Goal: Transaction & Acquisition: Purchase product/service

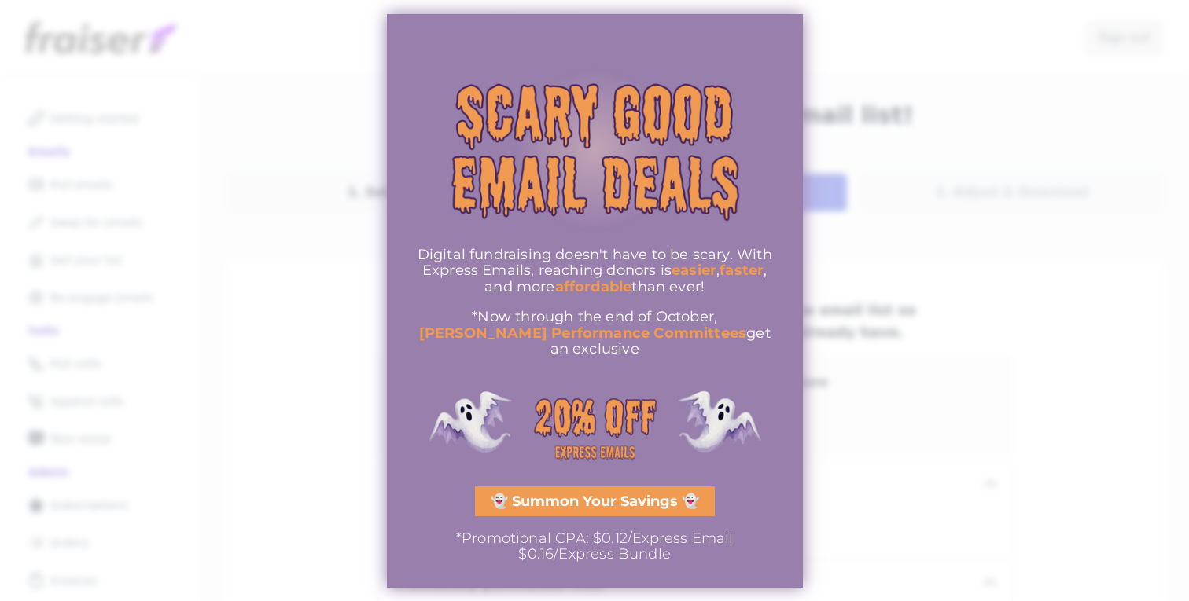
click at [182, 292] on div at bounding box center [594, 300] width 1189 height 601
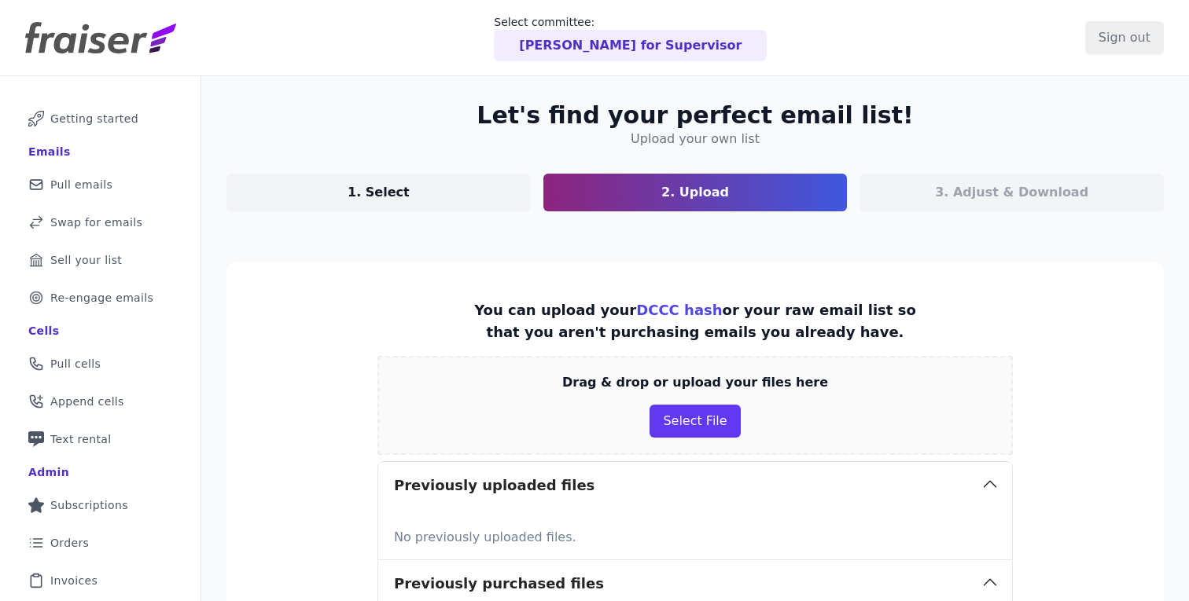
click at [637, 40] on p "[PERSON_NAME] for Supervisor" at bounding box center [630, 45] width 222 height 19
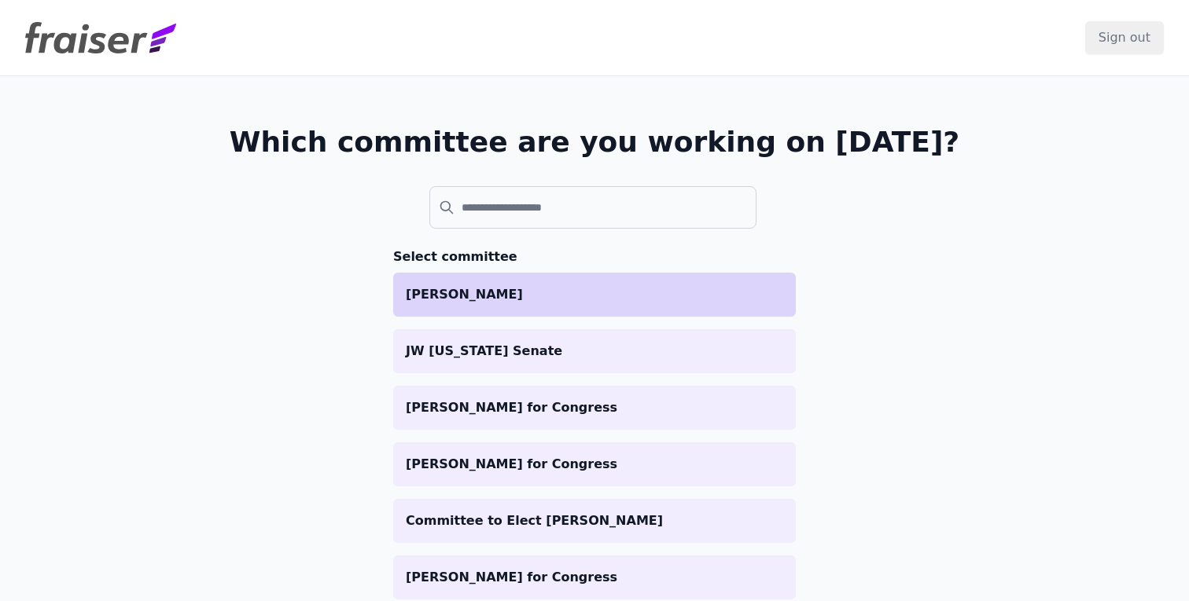
click at [540, 296] on p "[PERSON_NAME]" at bounding box center [594, 294] width 377 height 19
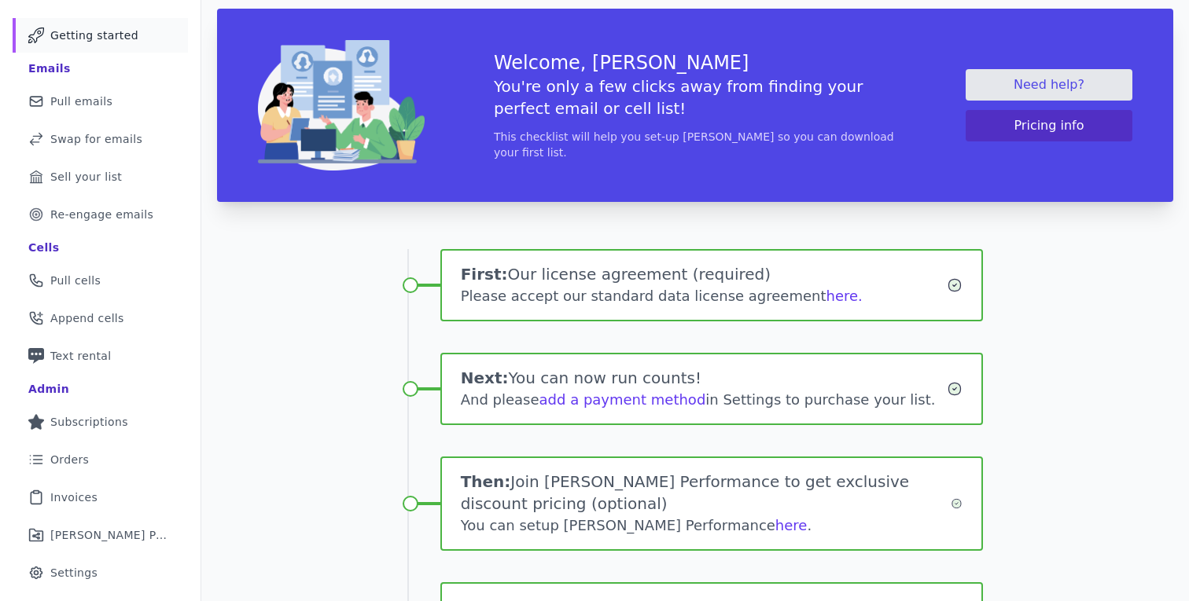
scroll to position [75, 0]
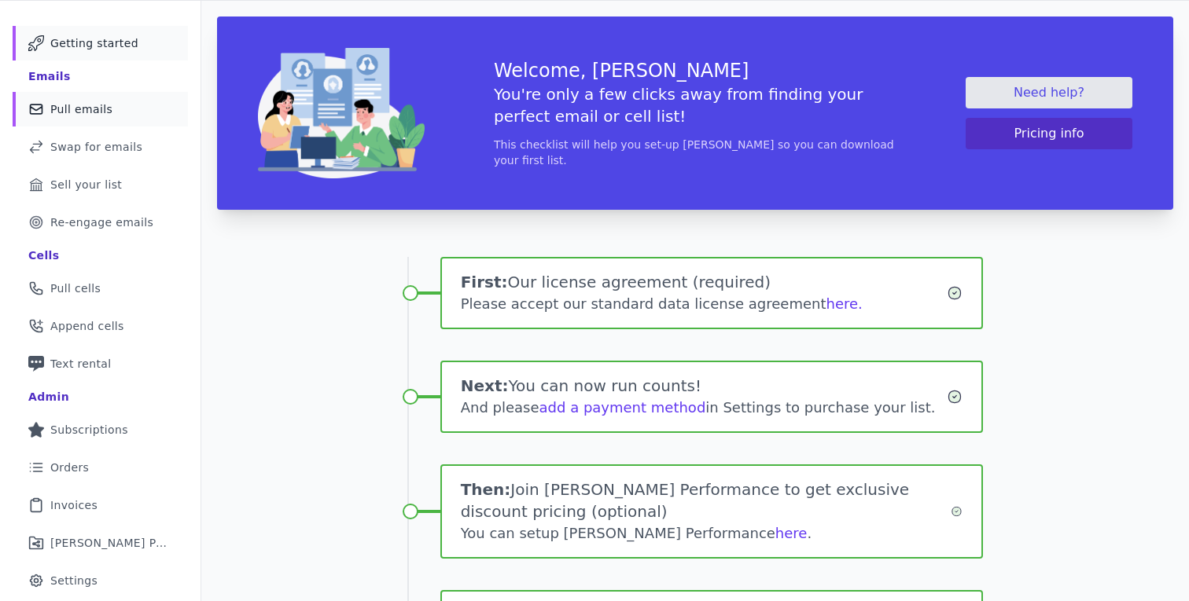
click at [112, 108] on link "Mail Icon Outline of a mail envelope Pull emails" at bounding box center [100, 109] width 175 height 35
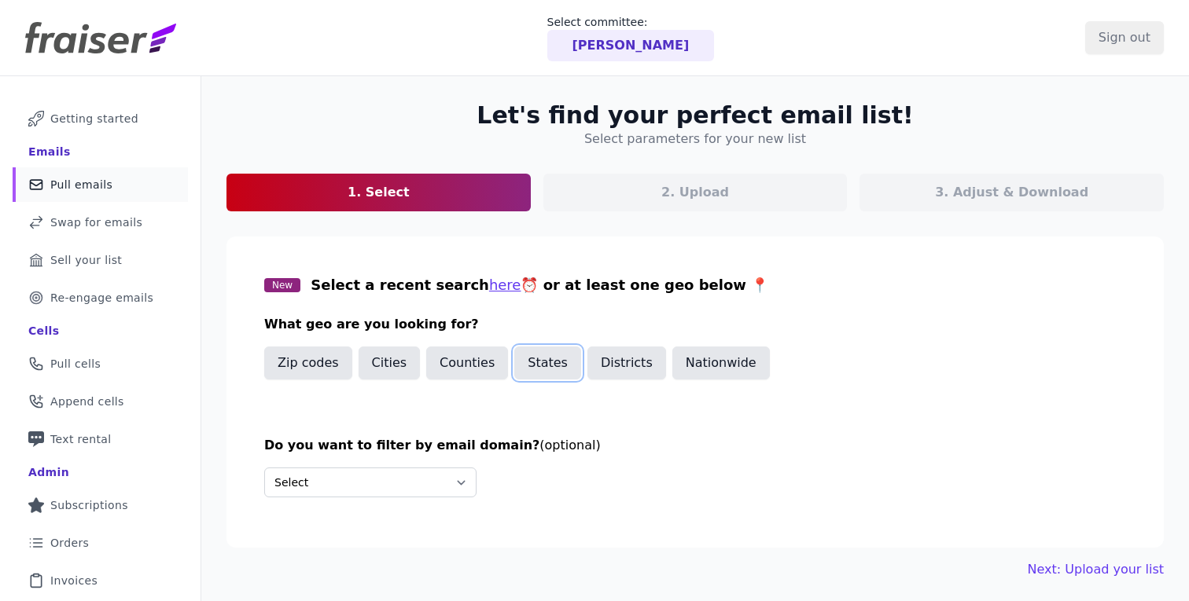
click at [531, 370] on button "States" at bounding box center [547, 363] width 67 height 33
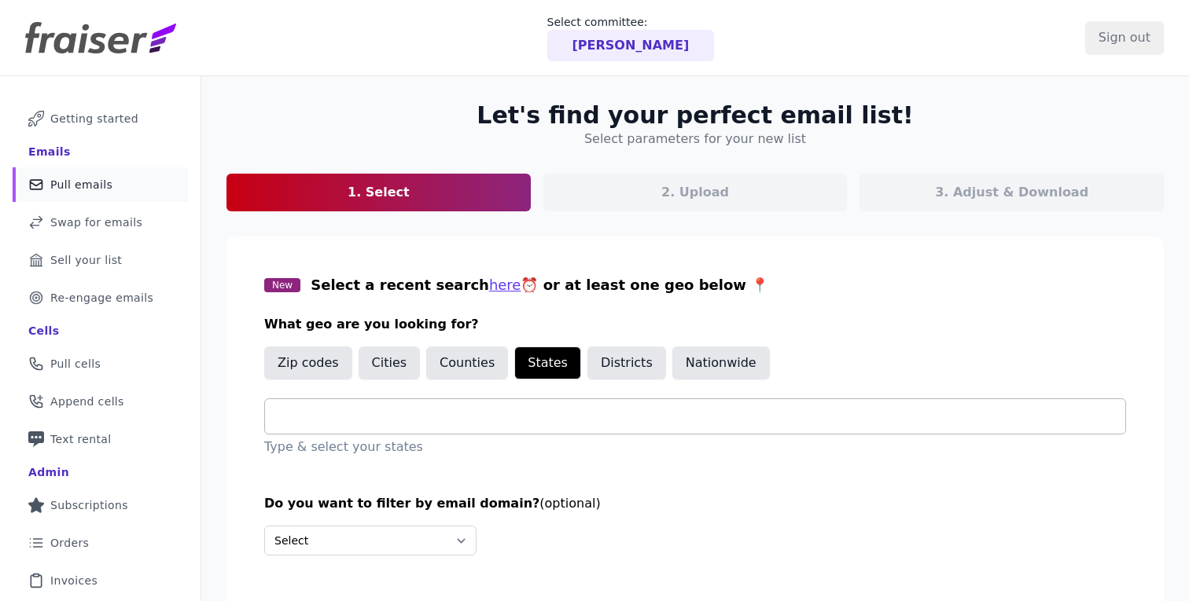
click at [429, 419] on input "text" at bounding box center [700, 416] width 847 height 19
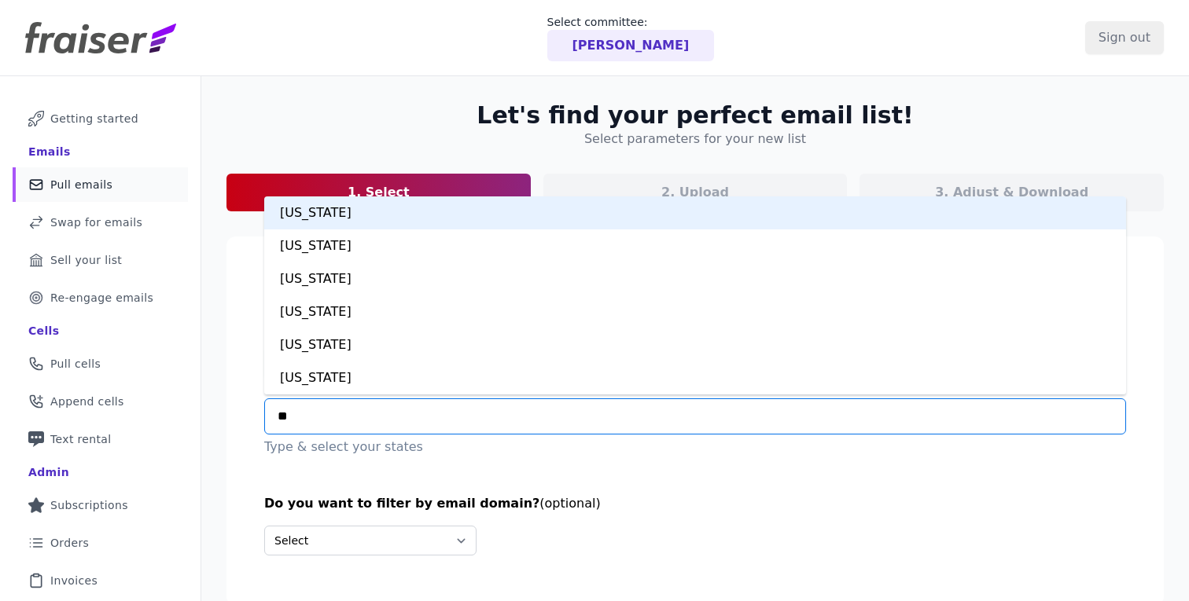
type input "***"
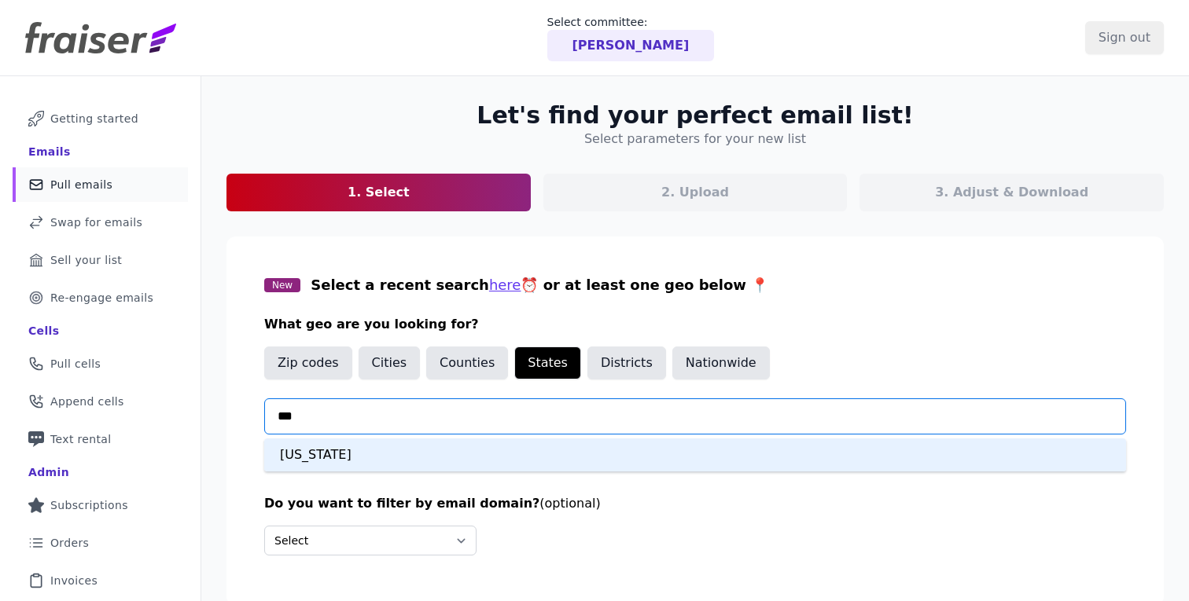
click at [337, 458] on div "Massachusetts" at bounding box center [695, 455] width 862 height 33
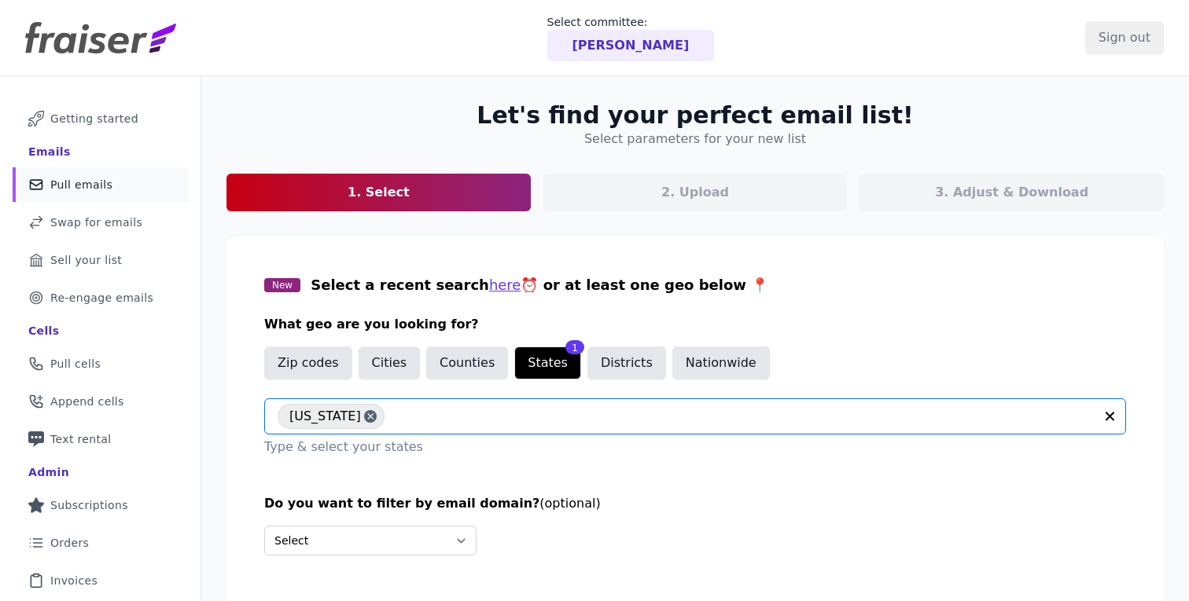
click at [928, 336] on div "New Select a recent search here ⏰ or at least one geo below 📍 What geo are you …" at bounding box center [695, 365] width 862 height 182
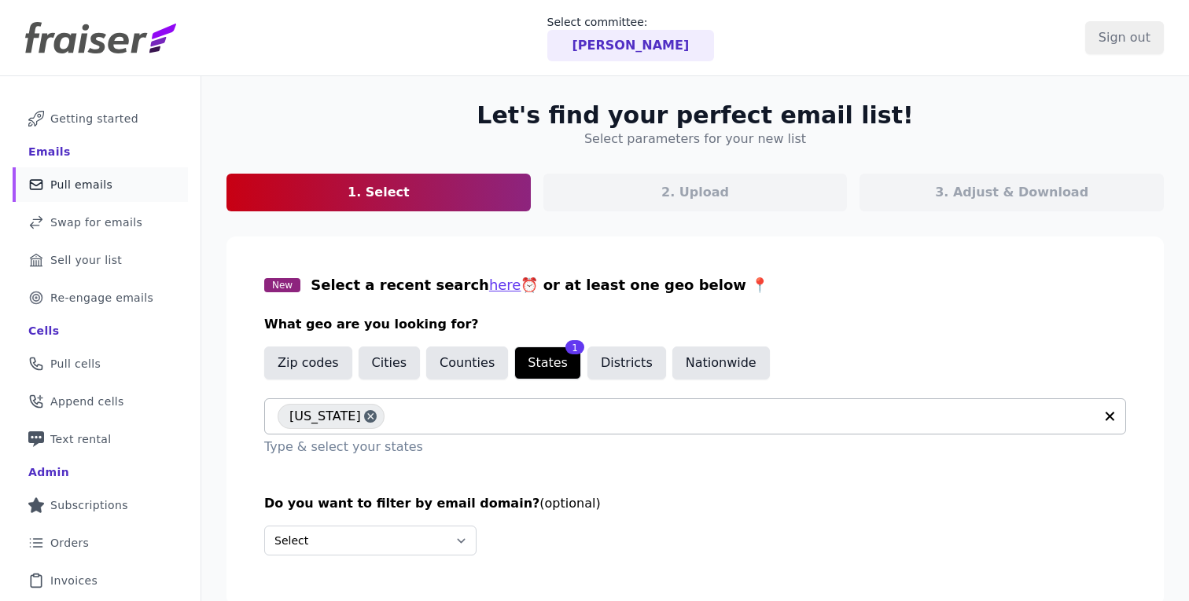
scroll to position [110, 0]
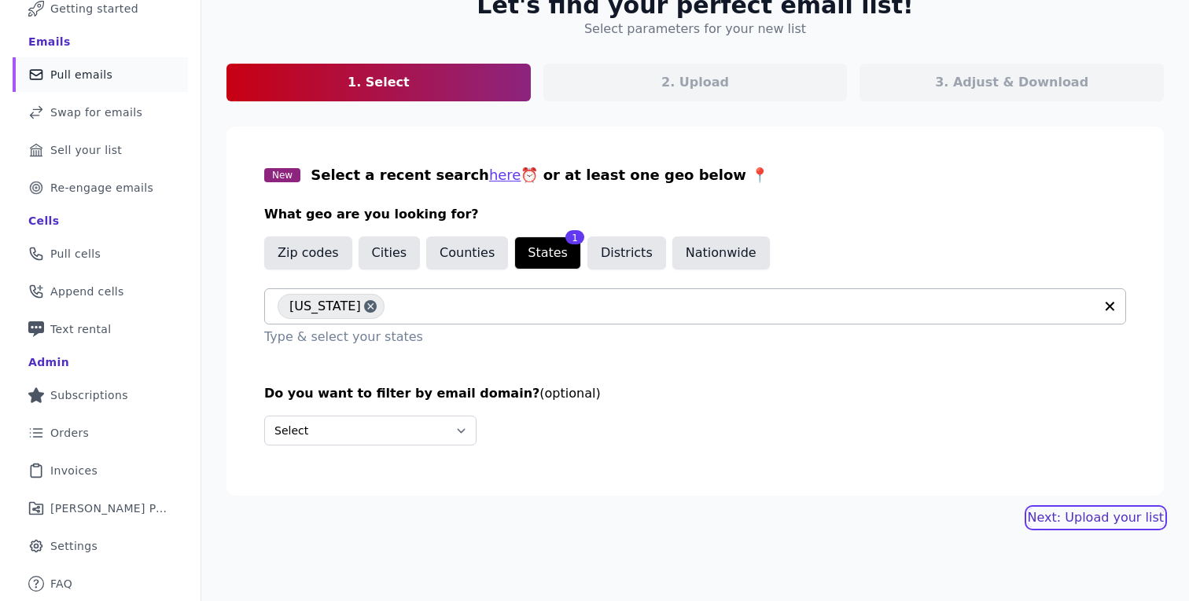
click at [1065, 517] on link "Next: Upload your list" at bounding box center [1095, 518] width 136 height 19
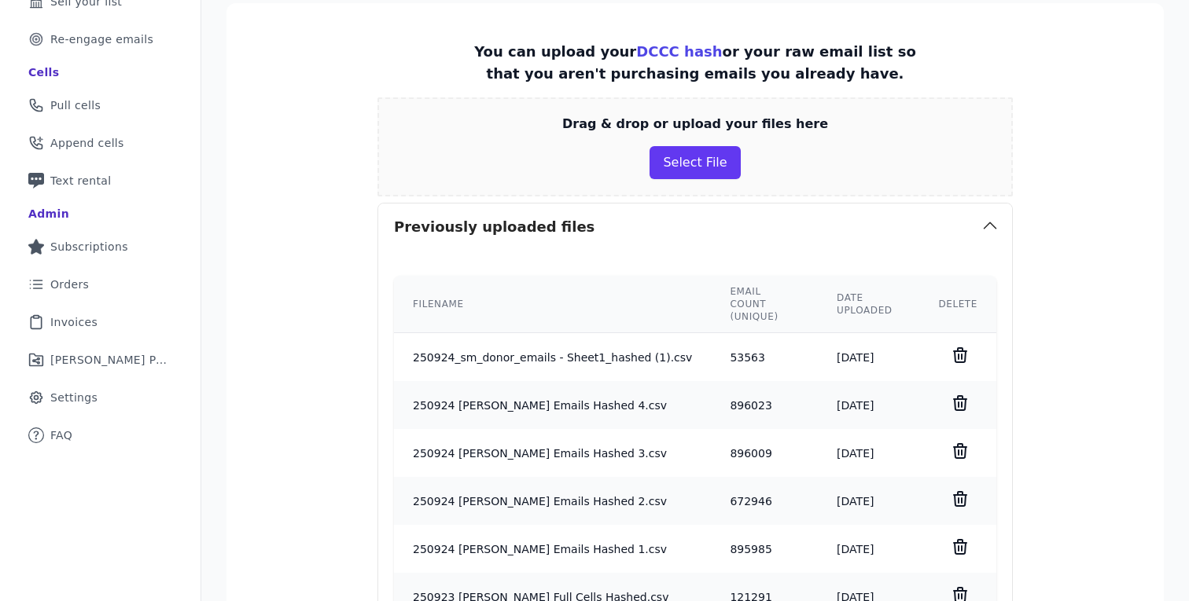
scroll to position [258, 0]
click at [682, 169] on button "Select File" at bounding box center [694, 163] width 90 height 33
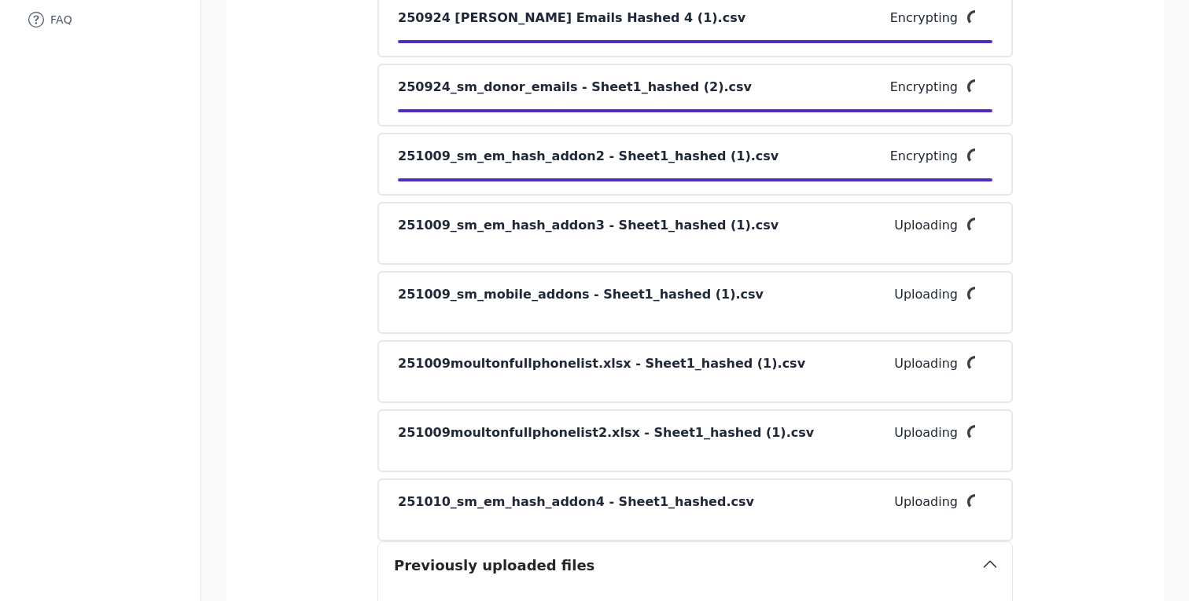
scroll to position [677, 0]
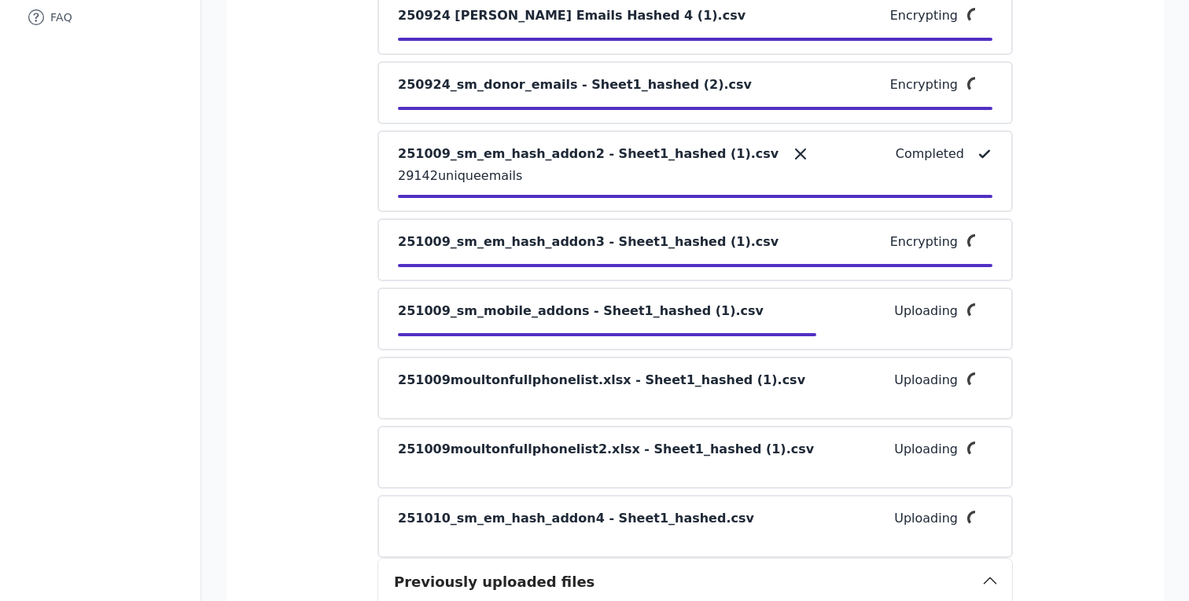
click at [1121, 325] on section "You can upload your DCCC hash or your raw email list so that you aren't purchas…" at bounding box center [694, 355] width 937 height 1541
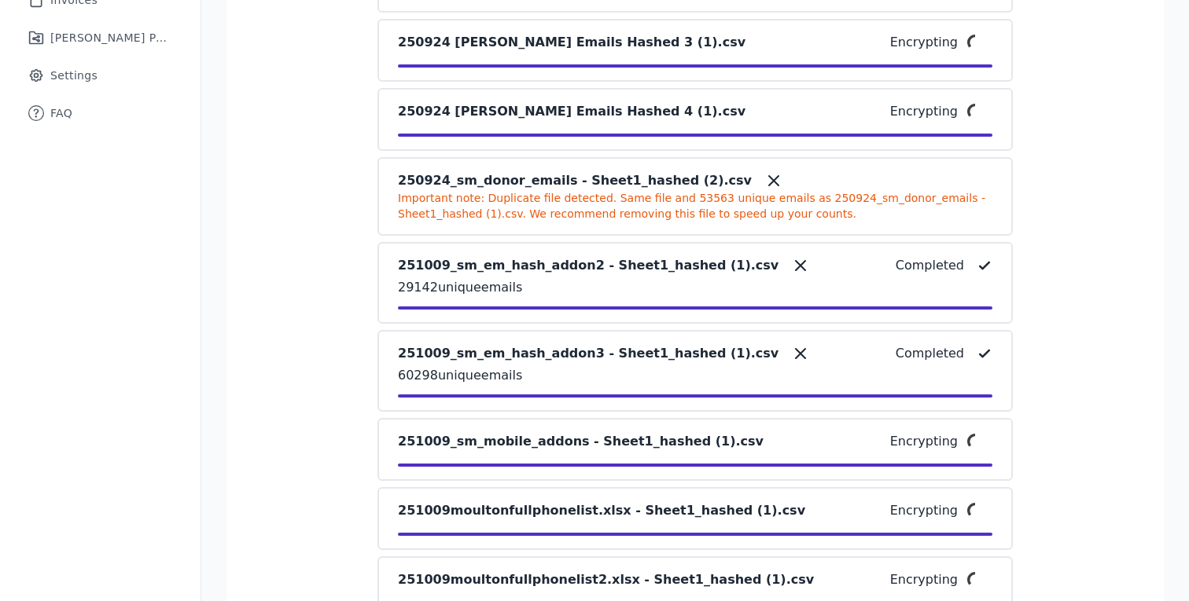
scroll to position [568, 0]
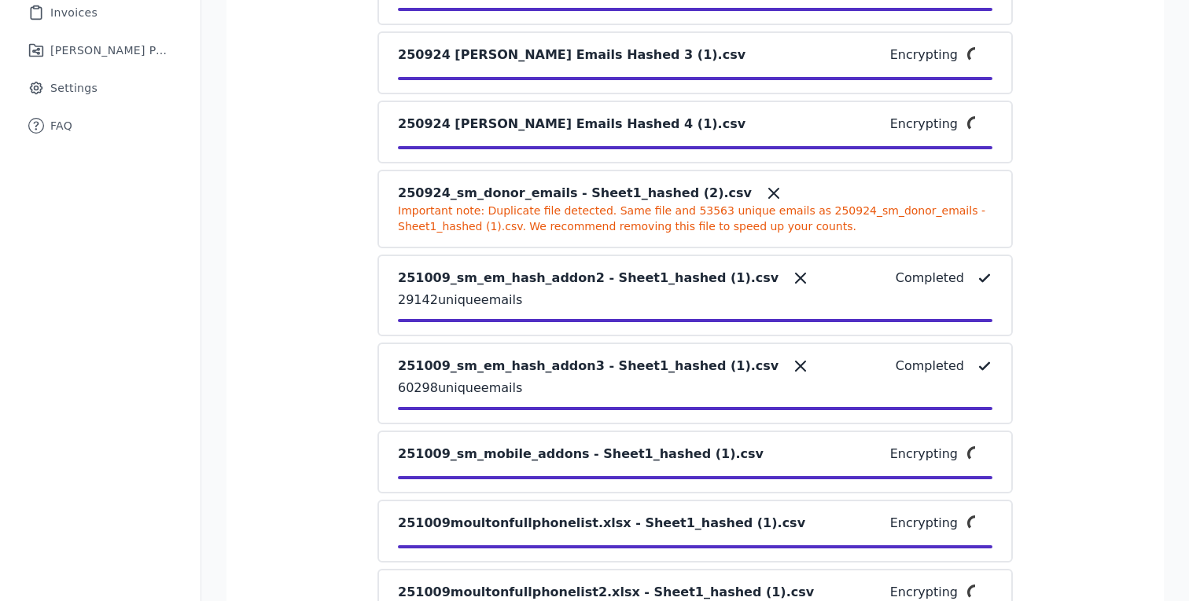
click at [764, 193] on icon at bounding box center [773, 193] width 19 height 19
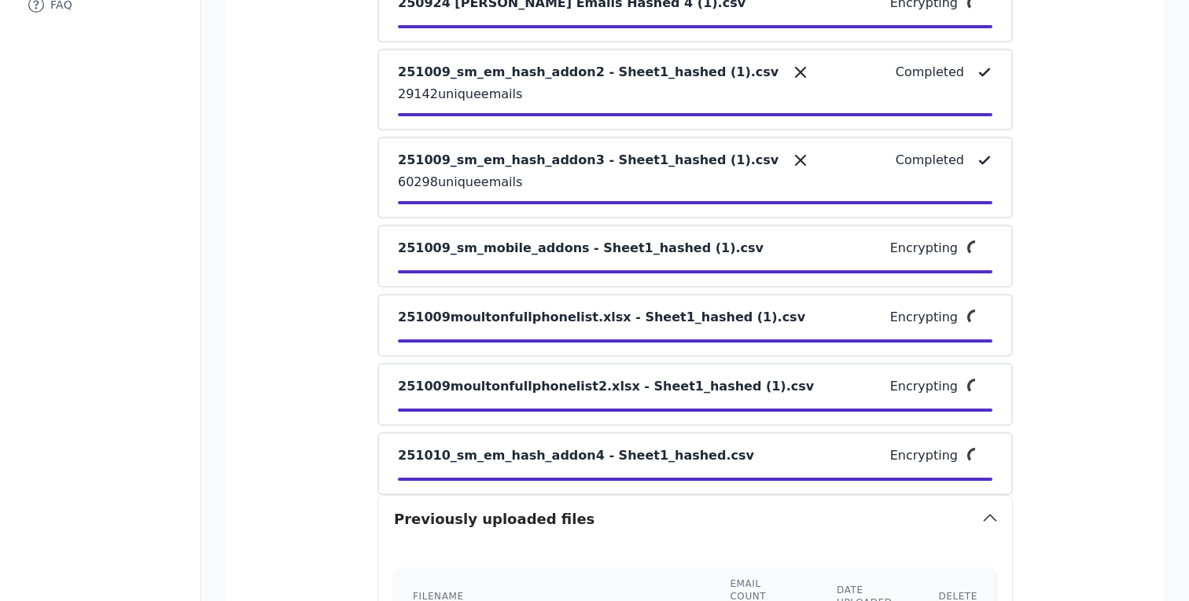
scroll to position [687, 0]
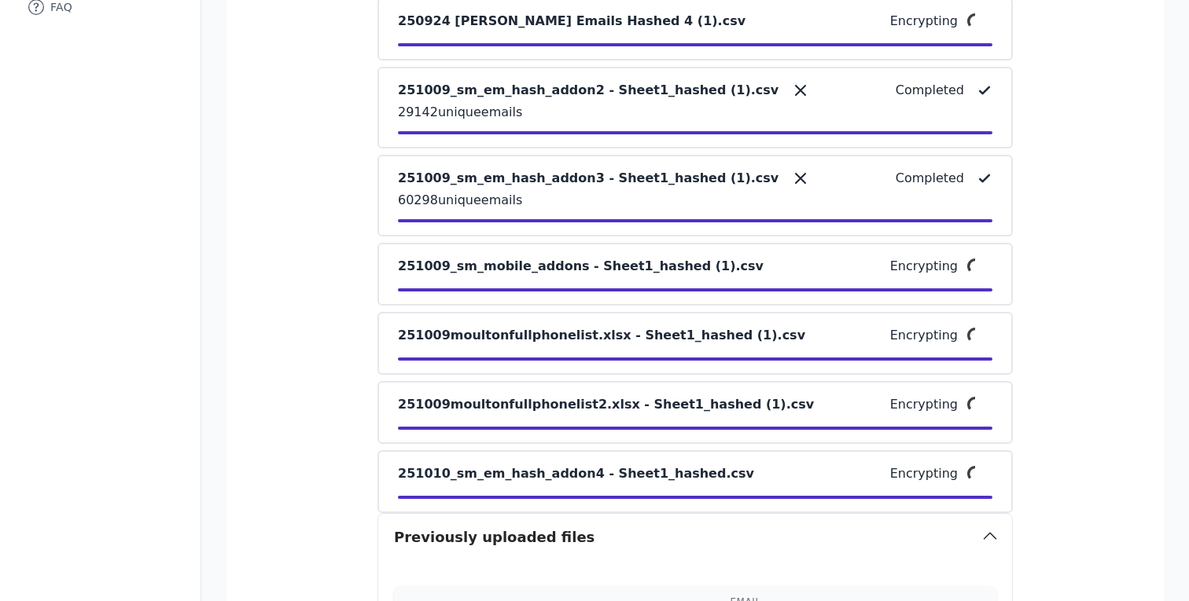
click at [984, 536] on icon "button" at bounding box center [989, 536] width 19 height 19
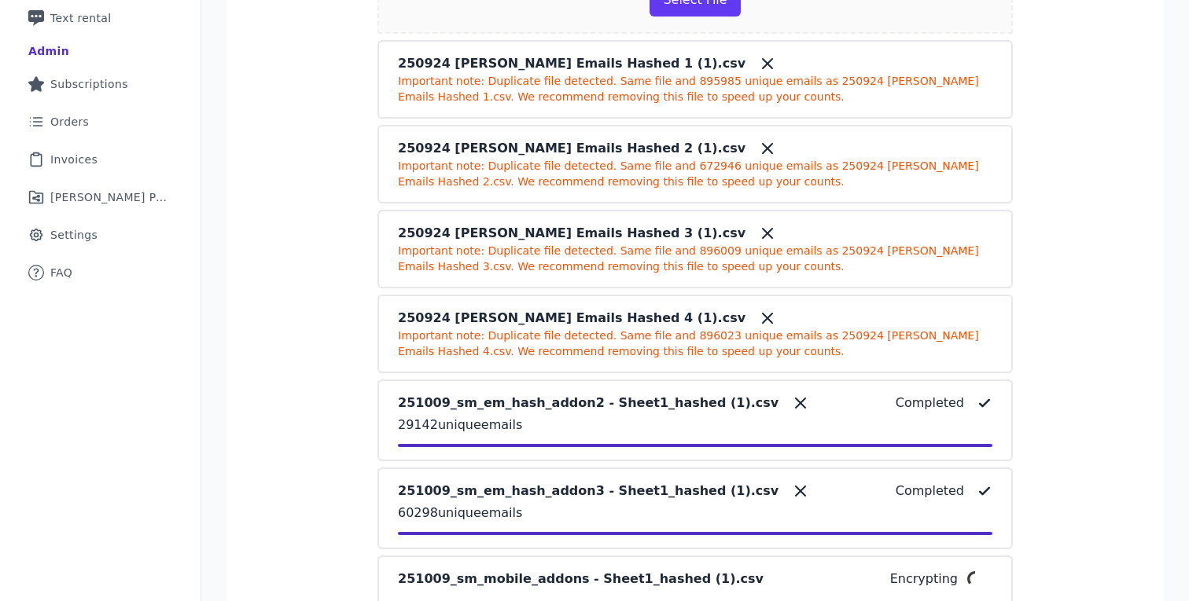
scroll to position [417, 0]
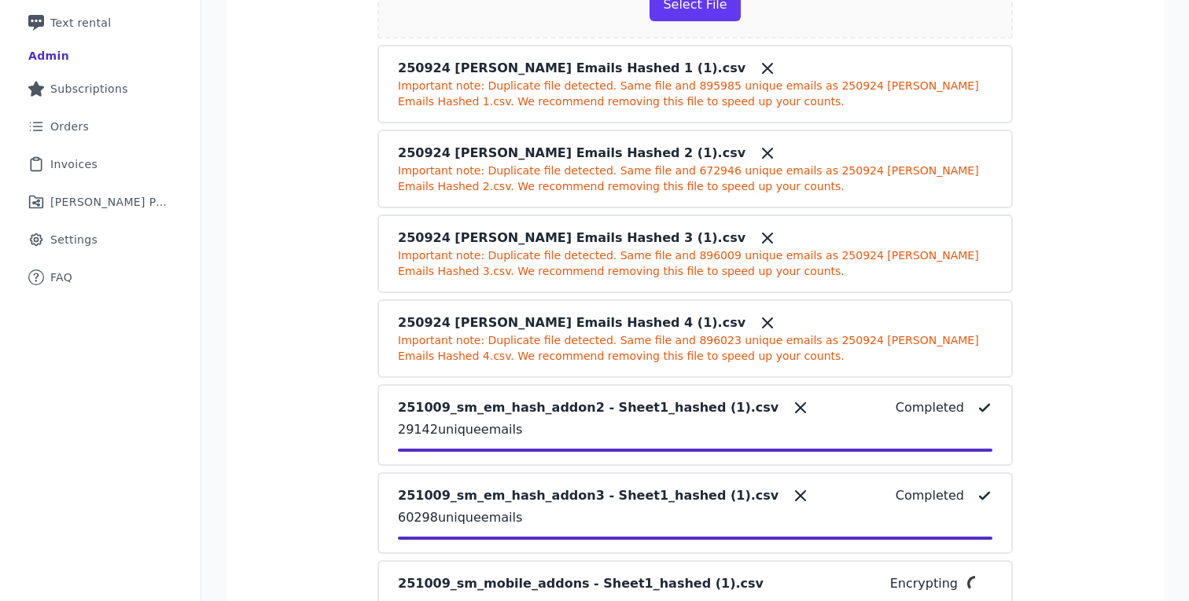
click at [762, 65] on icon at bounding box center [766, 68] width 9 height 9
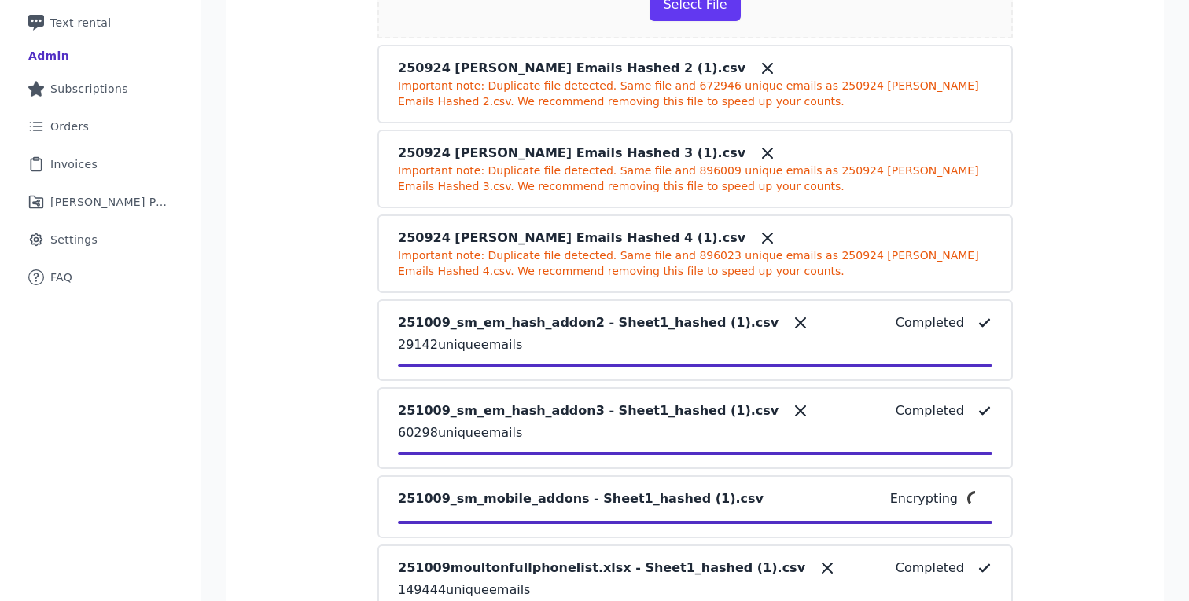
click at [758, 75] on icon at bounding box center [767, 68] width 19 height 19
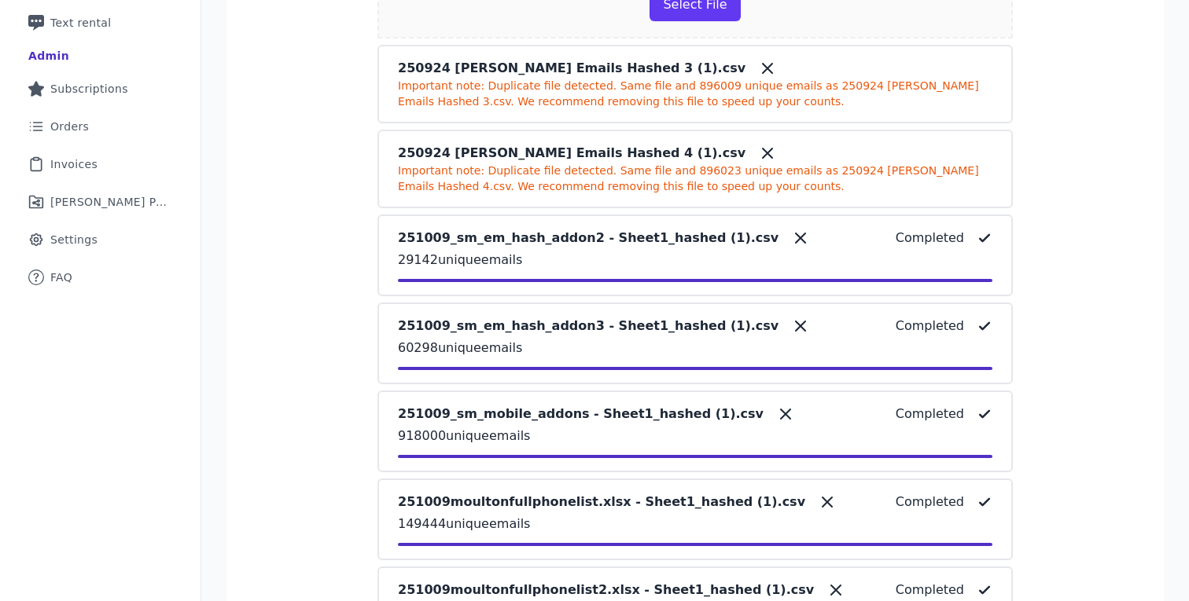
click at [762, 65] on icon at bounding box center [766, 68] width 9 height 9
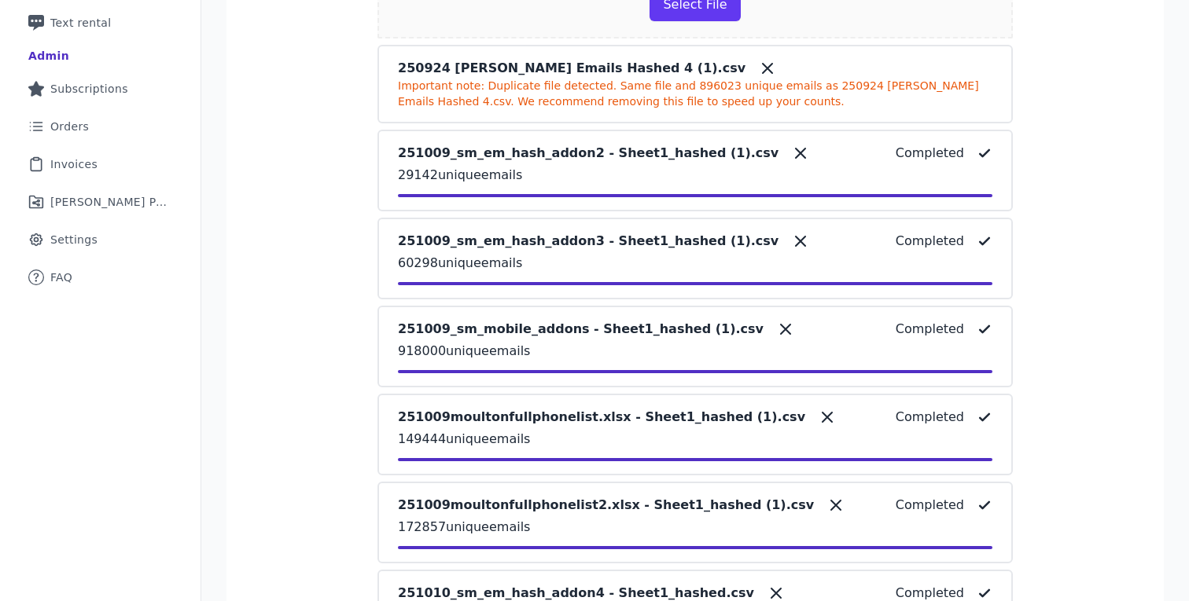
click at [758, 66] on icon at bounding box center [767, 68] width 19 height 19
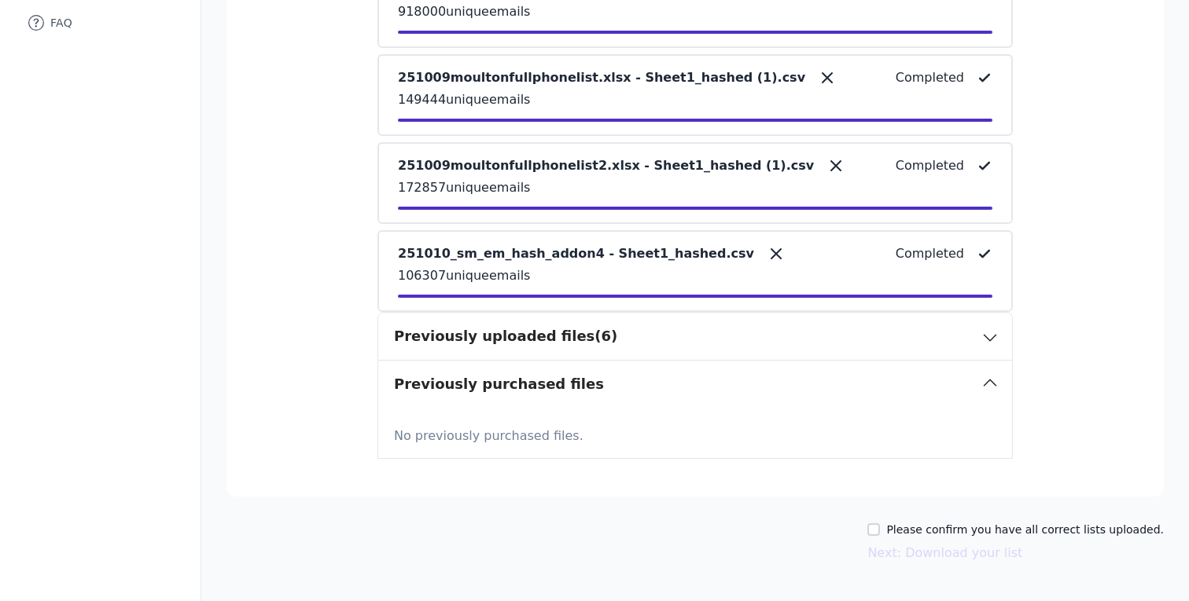
scroll to position [691, 0]
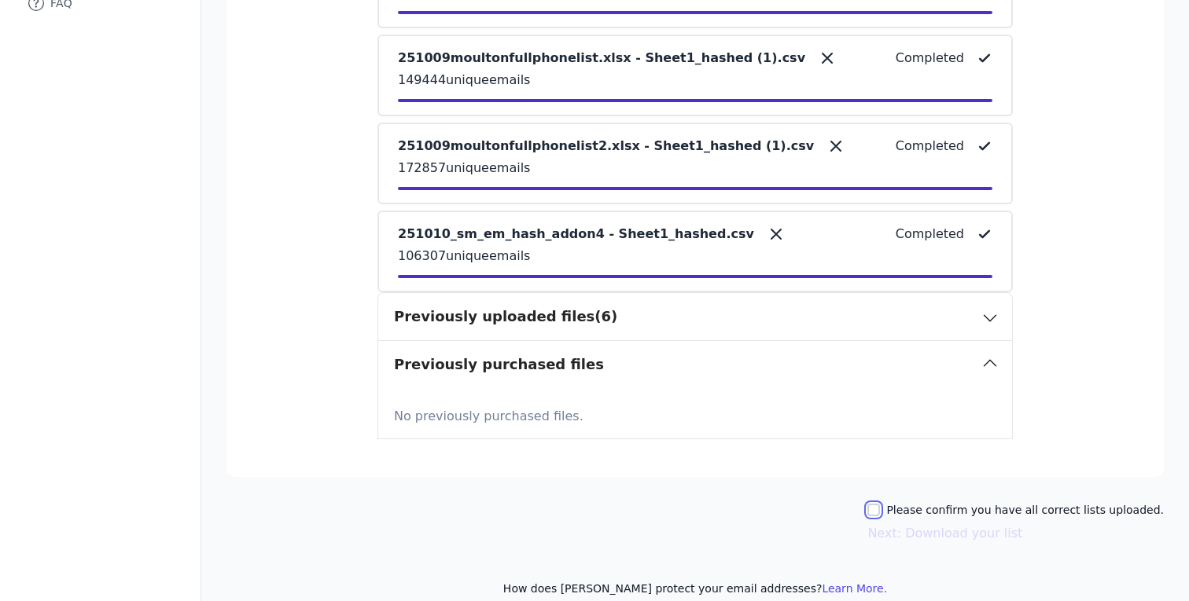
click at [880, 506] on input "Please confirm you have all correct lists uploaded." at bounding box center [873, 510] width 13 height 13
checkbox input "true"
click at [914, 539] on button "Next: Download your list" at bounding box center [944, 533] width 155 height 19
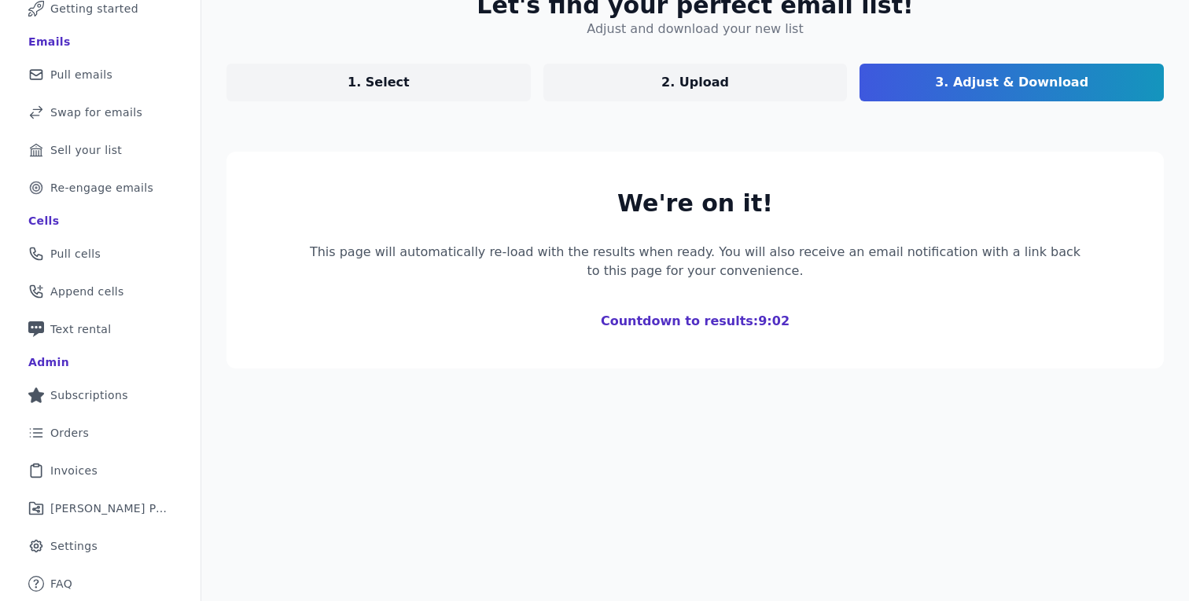
scroll to position [285, 0]
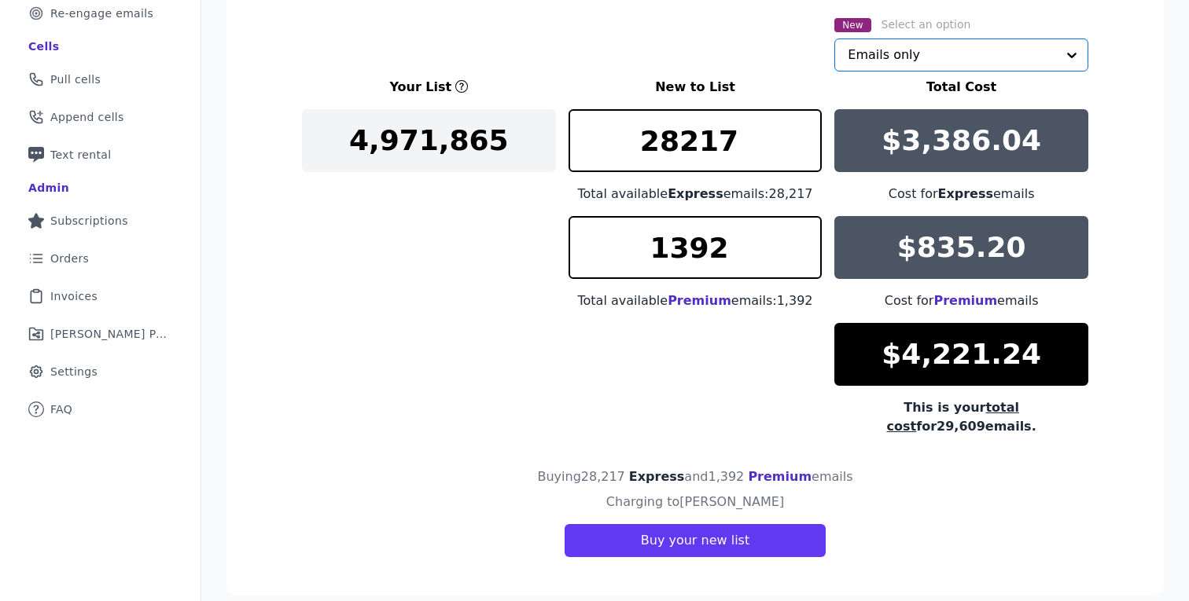
click at [927, 49] on input "text" at bounding box center [951, 54] width 208 height 31
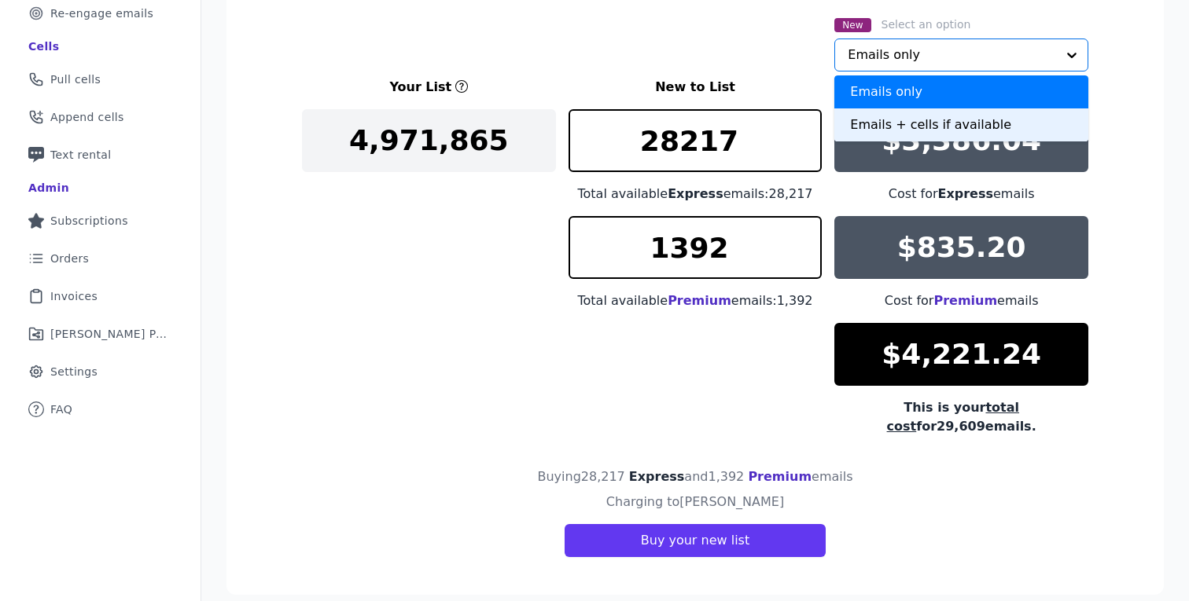
click at [898, 123] on div "Emails + cells if available" at bounding box center [961, 124] width 254 height 33
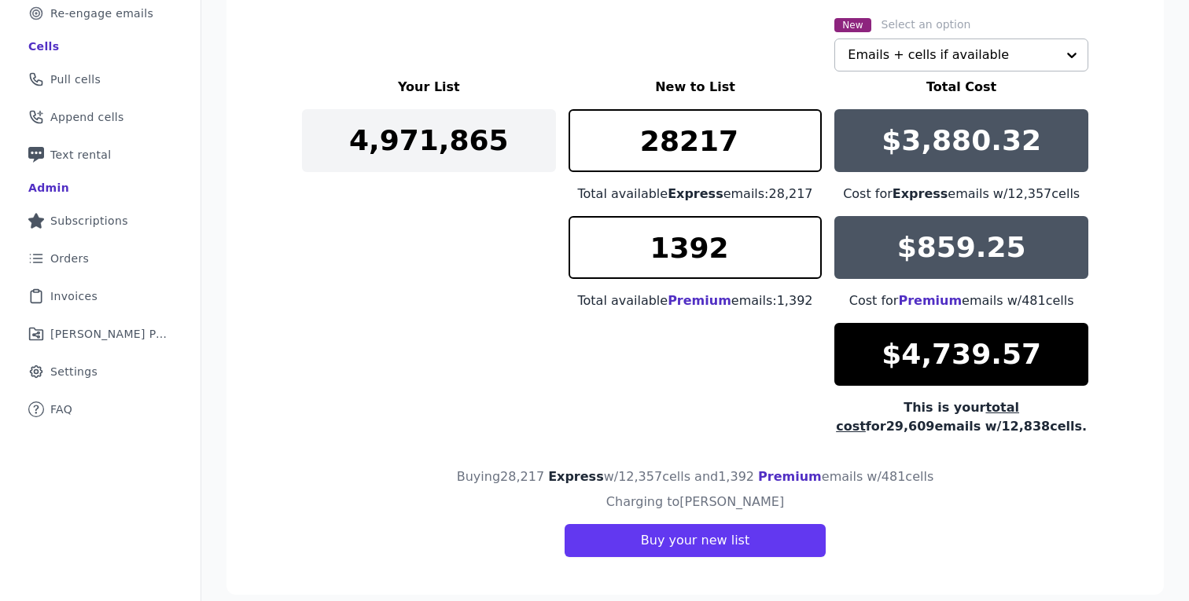
click at [642, 391] on div "Your List New to List Total Cost 4,971,865 28217 Total available Express emails…" at bounding box center [695, 257] width 786 height 358
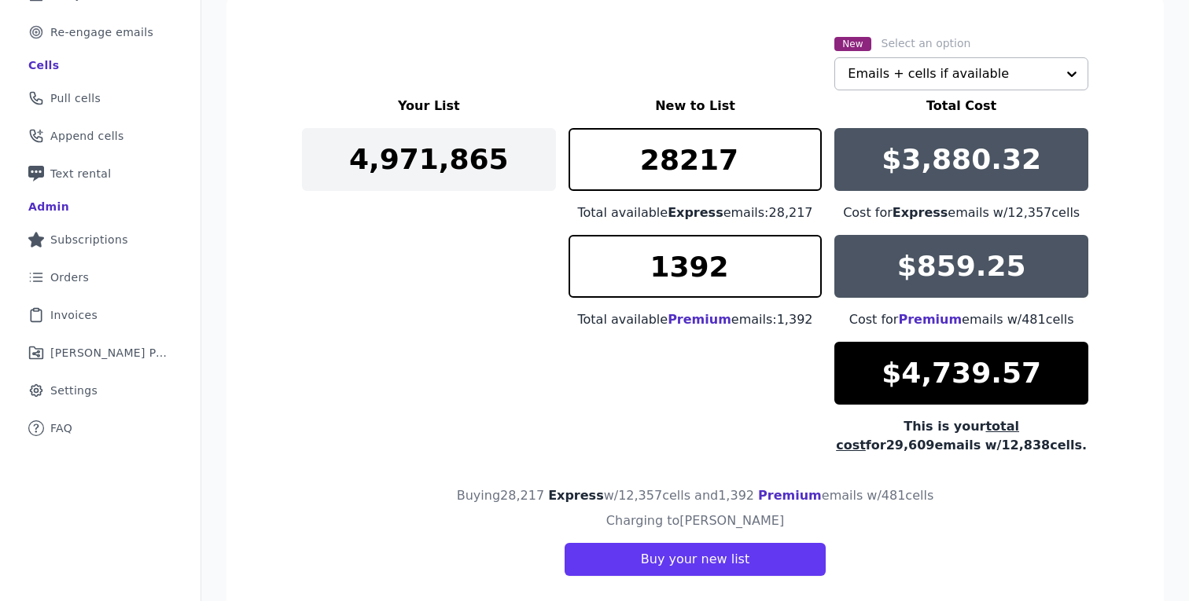
scroll to position [276, 0]
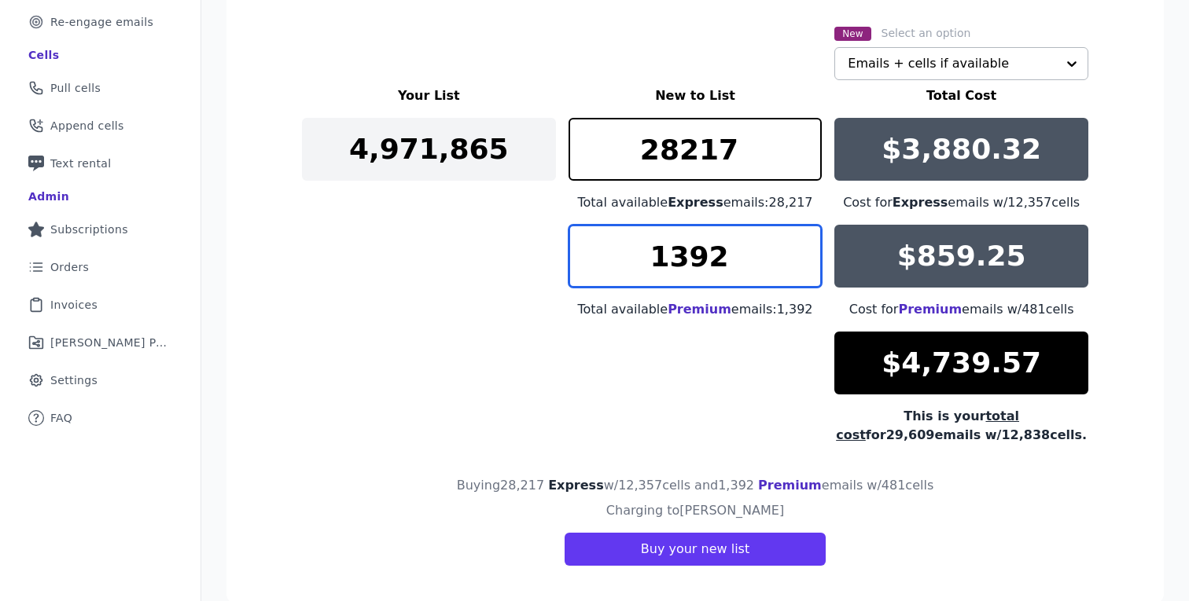
click at [808, 249] on input "1392" at bounding box center [695, 256] width 254 height 63
click at [726, 354] on div "Your List New to List Total Cost 4,971,865 28217 Total available Express emails…" at bounding box center [695, 265] width 786 height 358
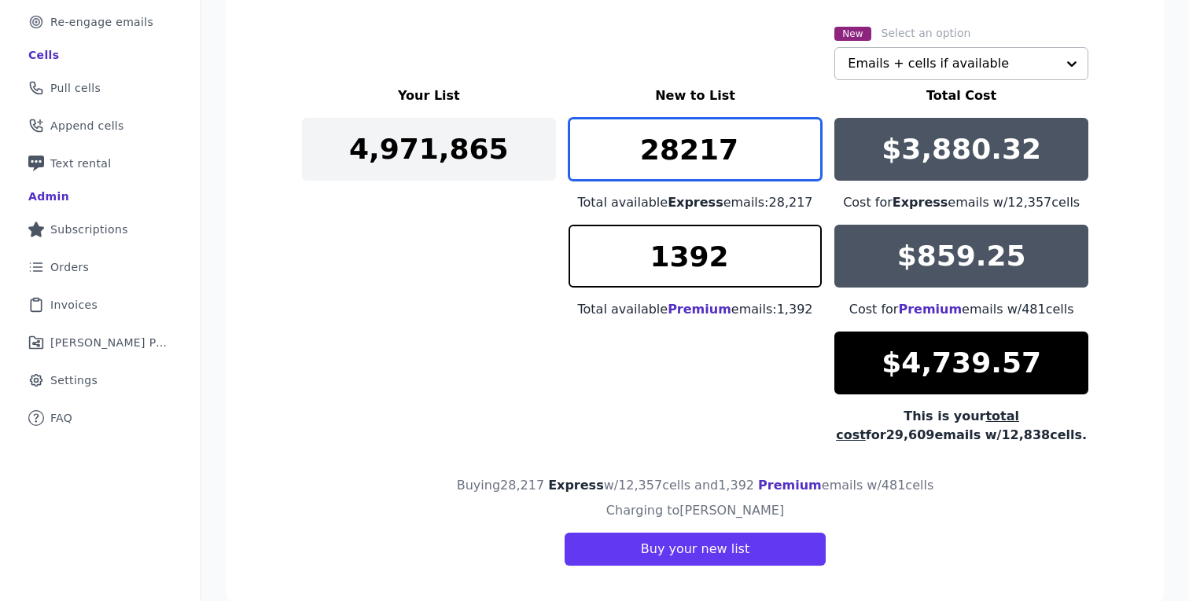
click at [809, 138] on input "28217" at bounding box center [695, 149] width 254 height 63
click at [597, 361] on div "Your List New to List Total Cost 4,971,865 28217 Total available Express emails…" at bounding box center [695, 265] width 786 height 358
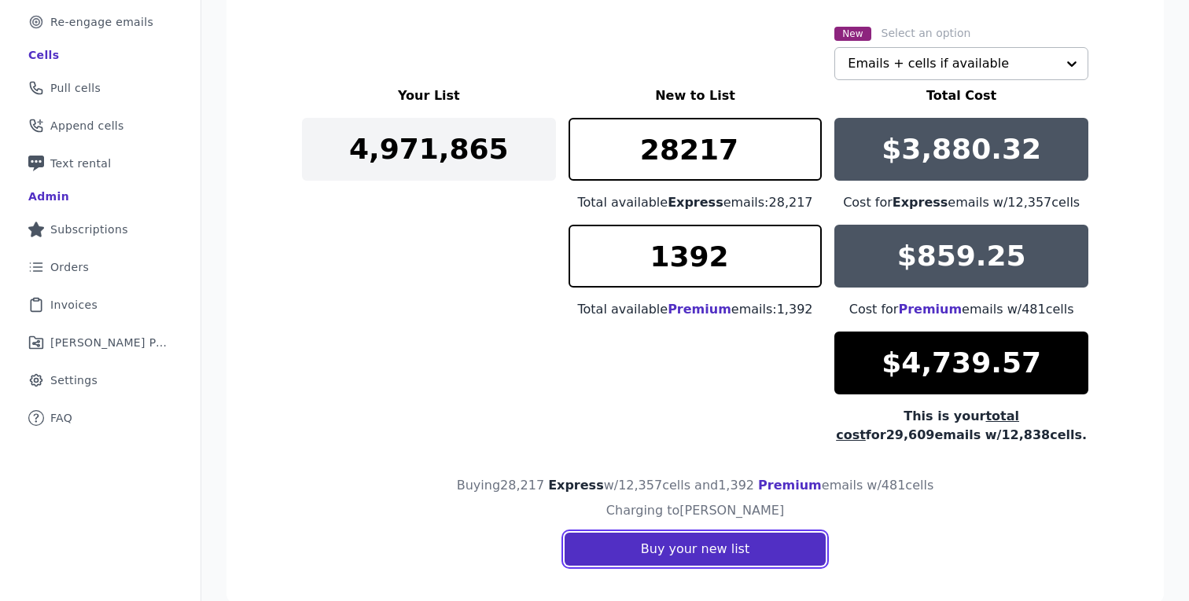
click at [694, 549] on button "Buy your new list" at bounding box center [694, 549] width 261 height 33
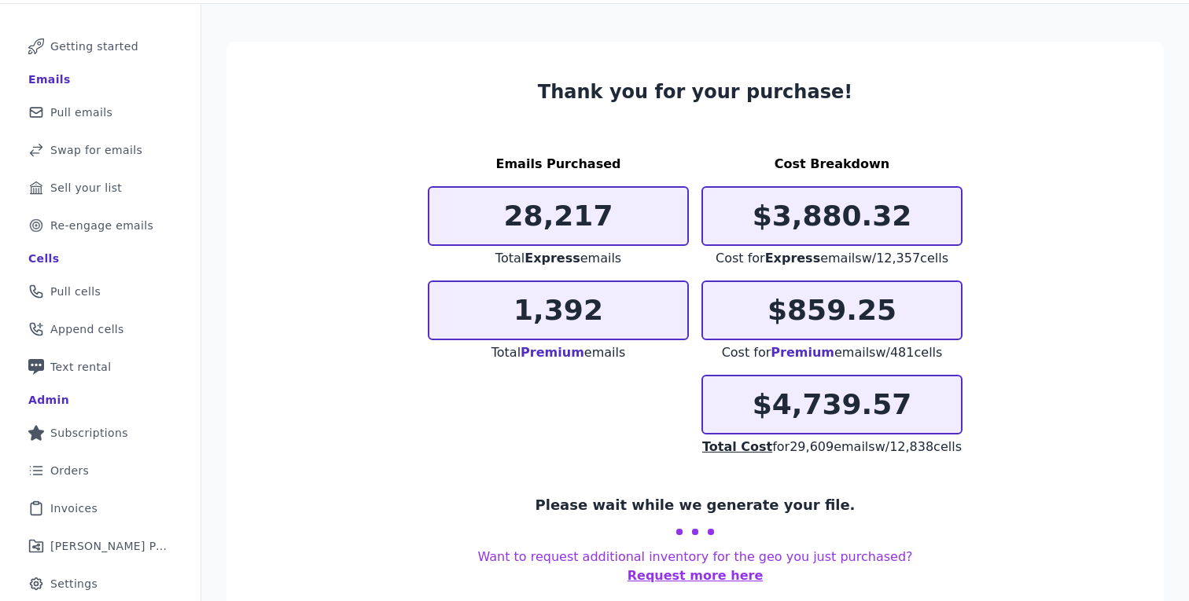
scroll to position [68, 0]
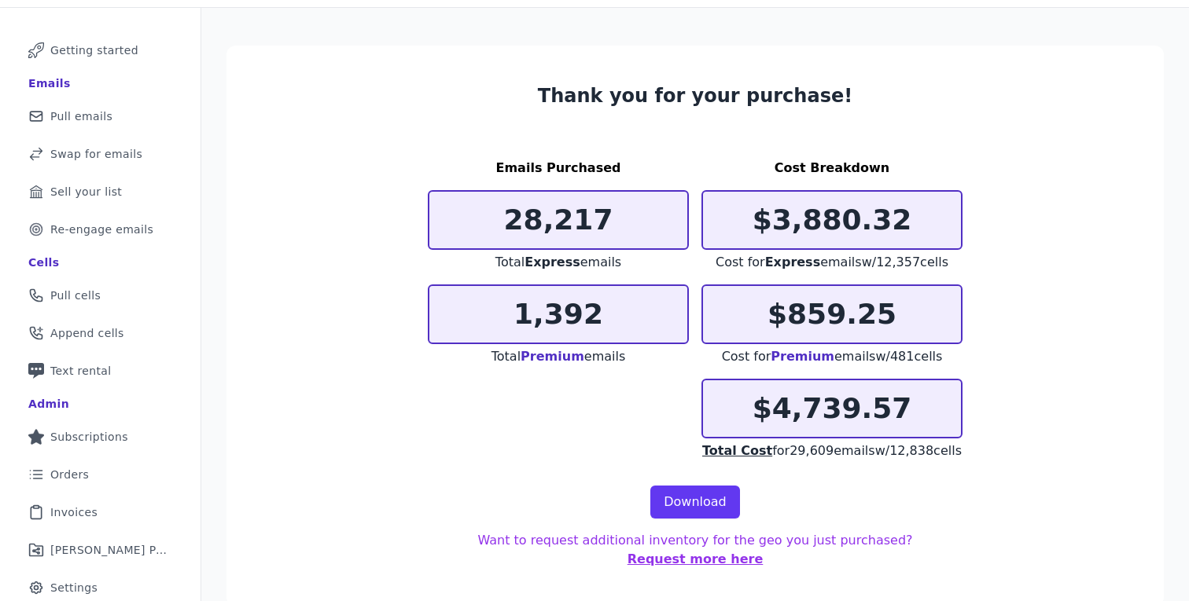
click at [576, 390] on div "Emails Purchased 28,217 Total Express emails 1,392 Total Premium emails Cost Br…" at bounding box center [695, 310] width 535 height 302
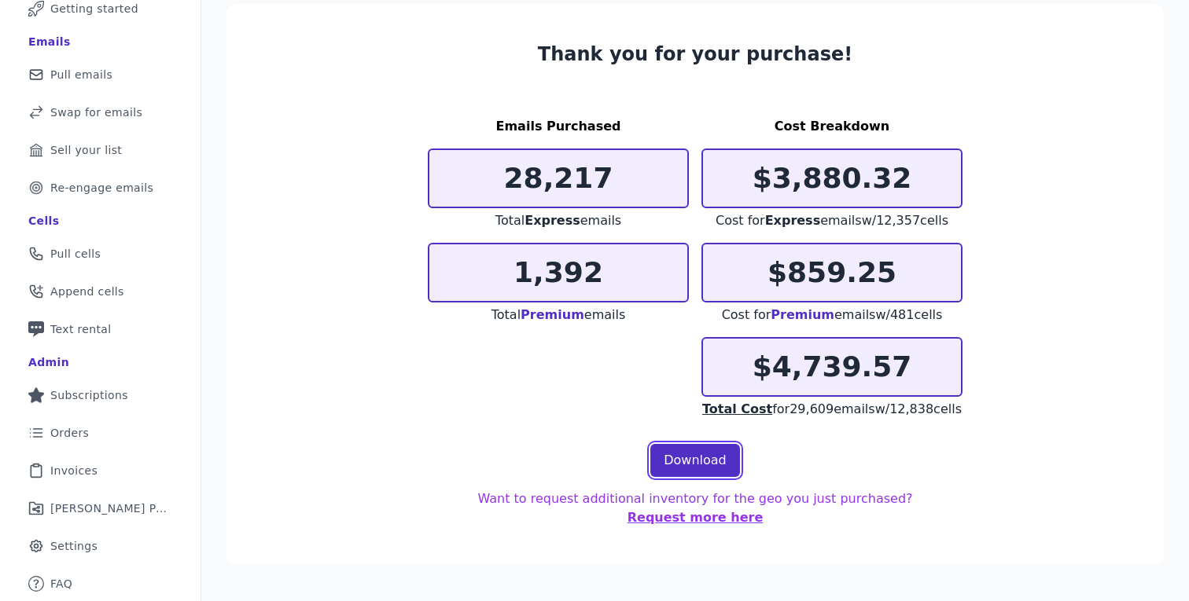
click at [700, 477] on link "Download" at bounding box center [695, 460] width 90 height 33
